Goal: Transaction & Acquisition: Obtain resource

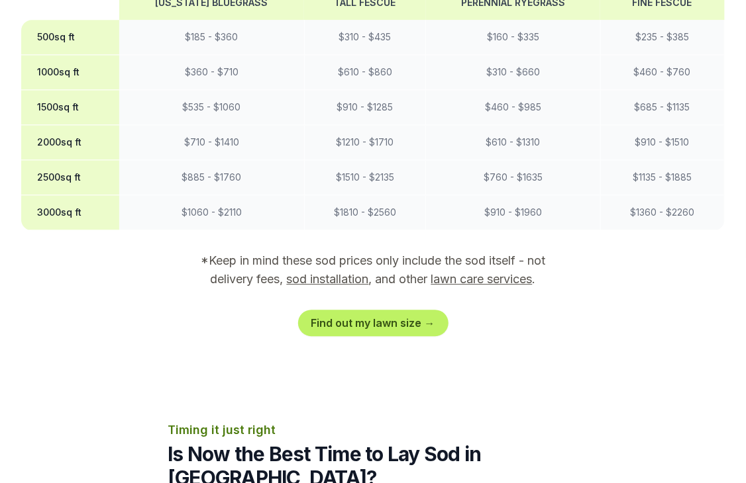
scroll to position [1253, 0]
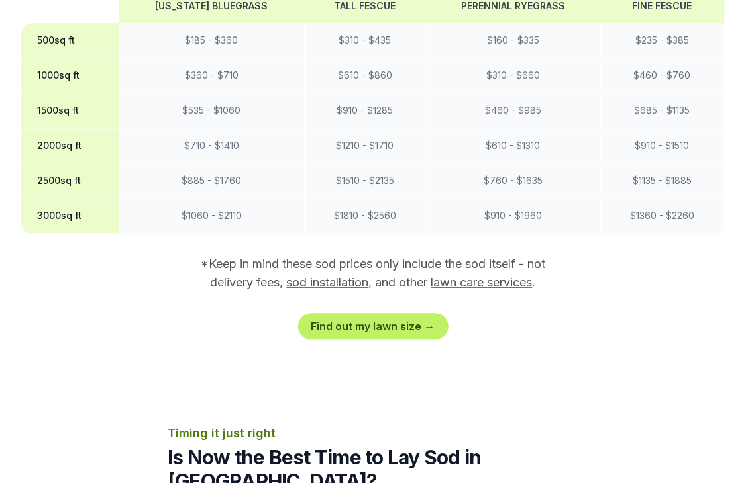
click at [91, 164] on th "2500 sq ft" at bounding box center [70, 181] width 98 height 35
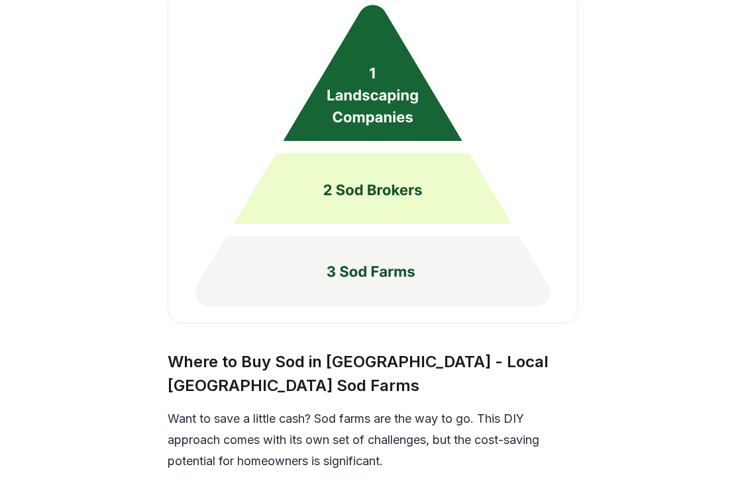
scroll to position [3505, 0]
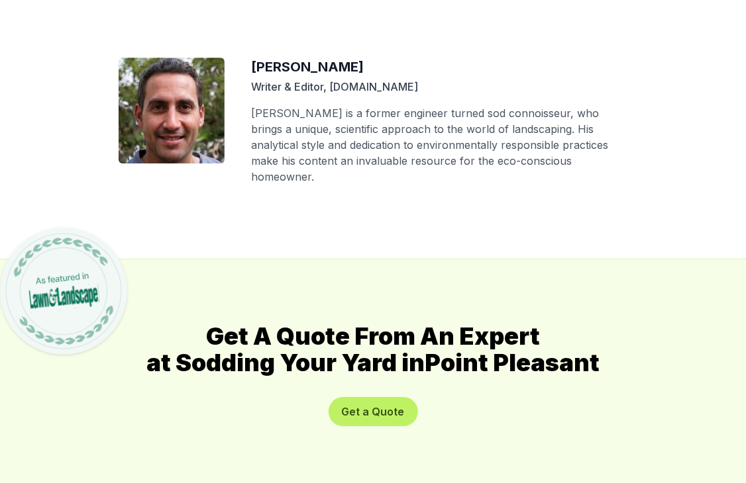
scroll to position [7167, 0]
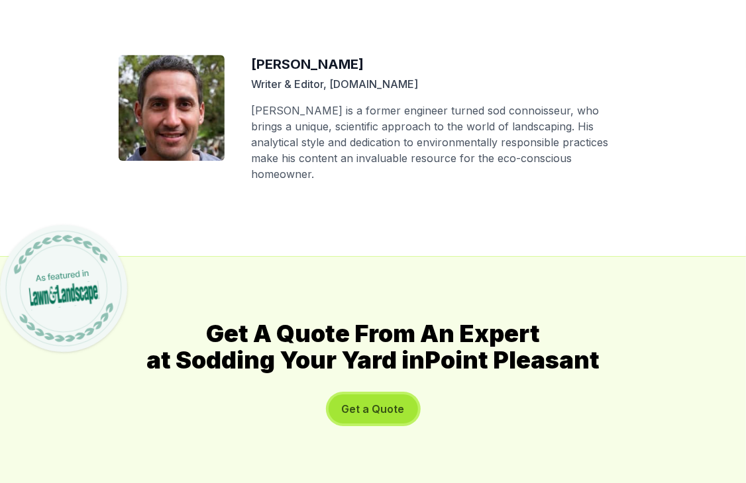
click at [369, 395] on button "Get a Quote" at bounding box center [372, 409] width 89 height 29
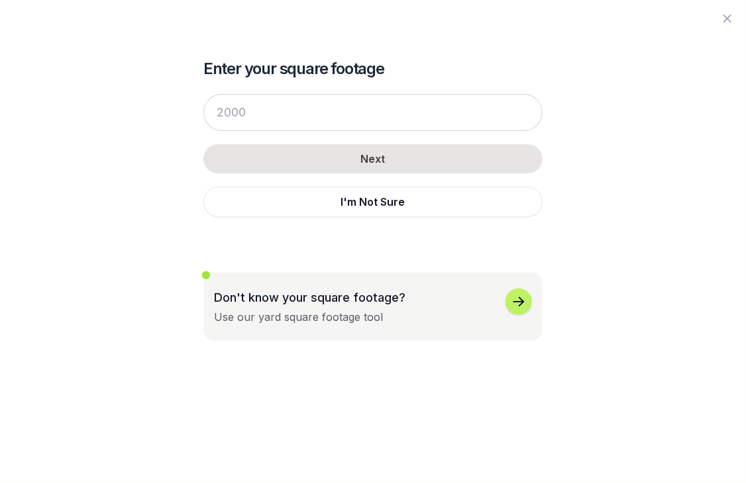
click at [369, 253] on div "Enter your square footage Next I'm Not Sure Don't know your square footage? Use…" at bounding box center [372, 170] width 339 height 341
click at [520, 305] on icon "button" at bounding box center [518, 301] width 11 height 9
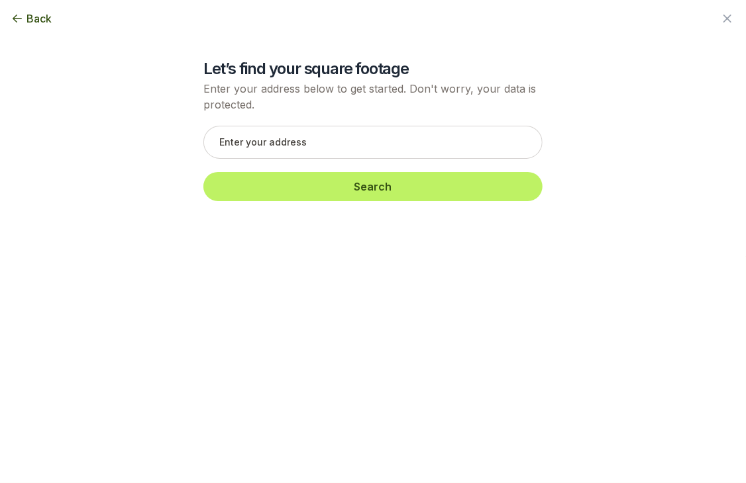
click at [17, 20] on icon "button" at bounding box center [17, 18] width 13 height 13
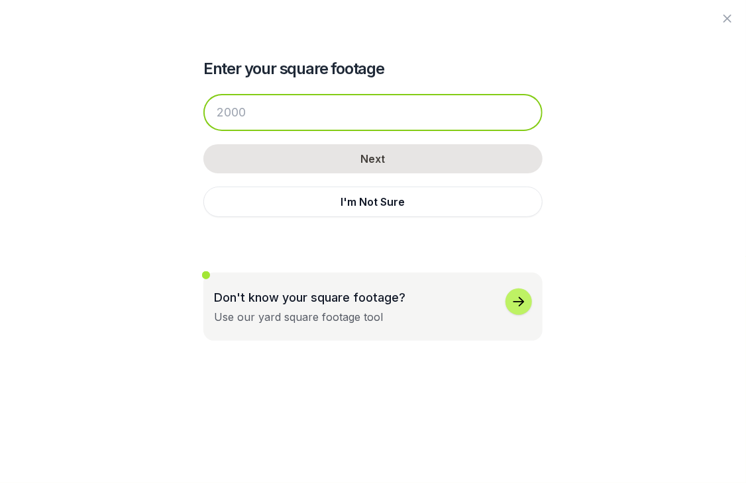
click at [255, 113] on input "number" at bounding box center [372, 112] width 339 height 37
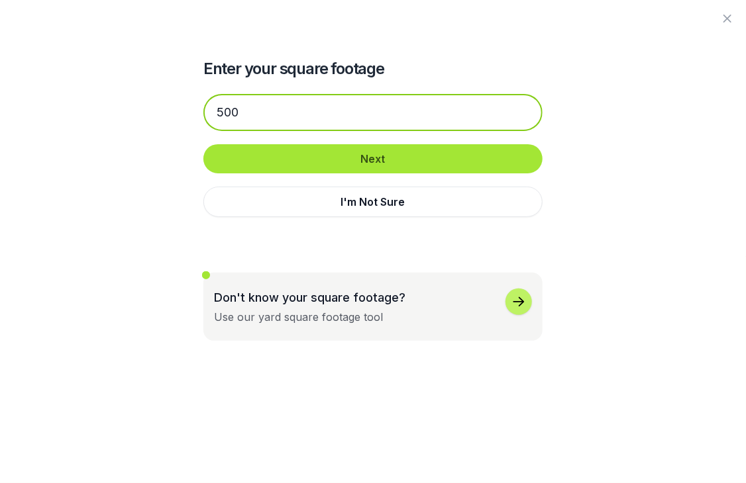
type input "500"
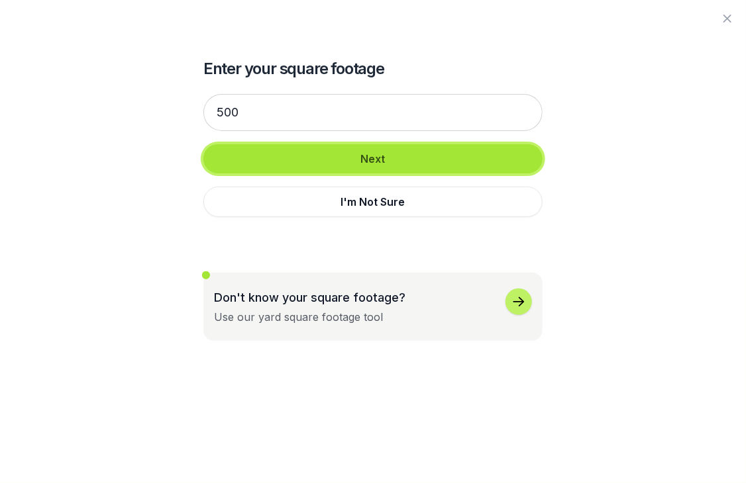
click at [367, 159] on button "Next" at bounding box center [372, 158] width 339 height 29
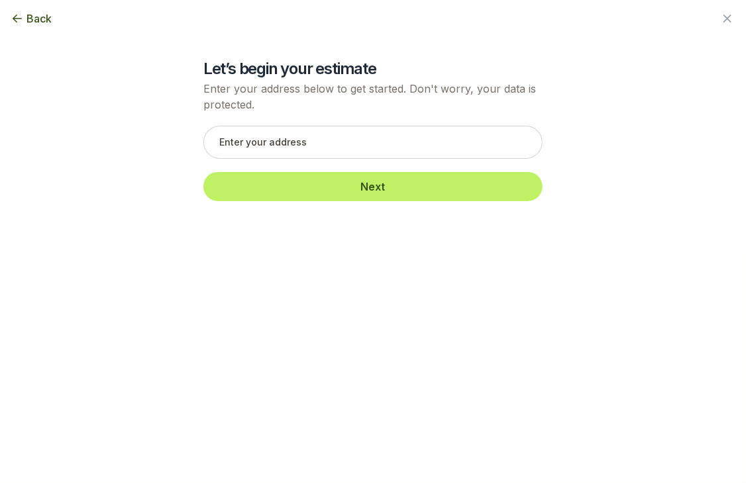
click at [367, 159] on div "Next" at bounding box center [372, 164] width 339 height 102
